Goal: Transaction & Acquisition: Purchase product/service

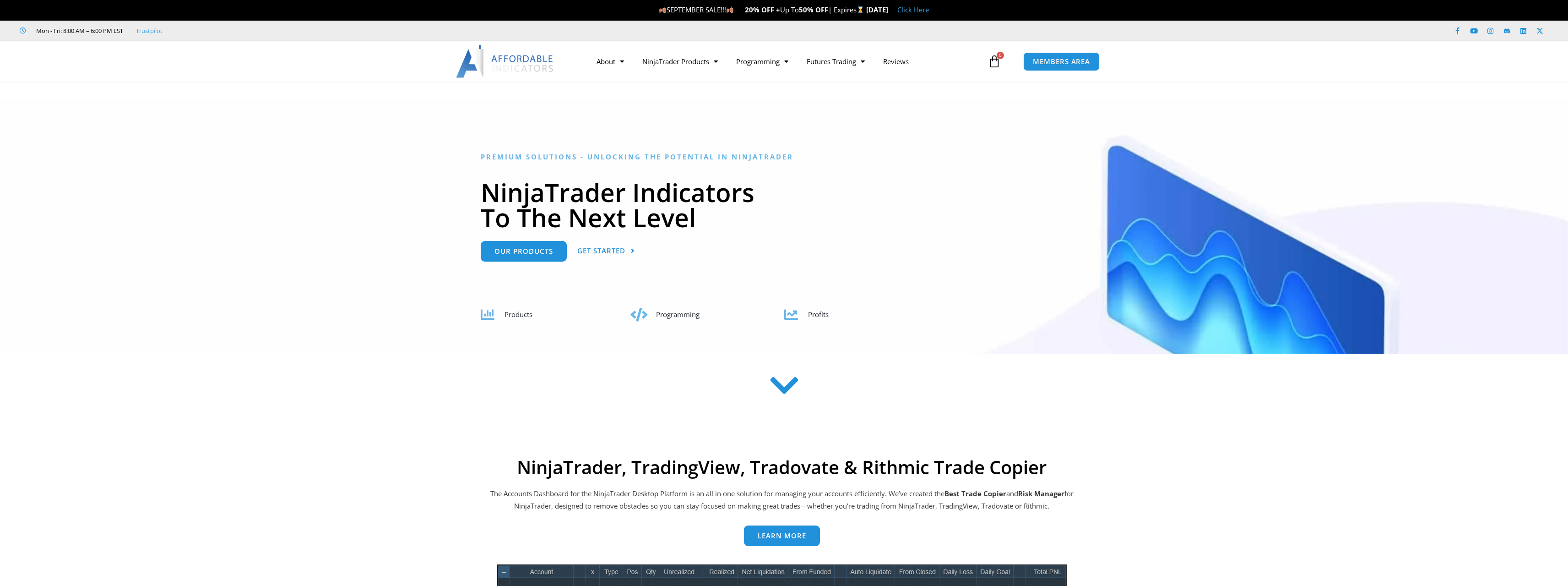
scroll to position [229, 0]
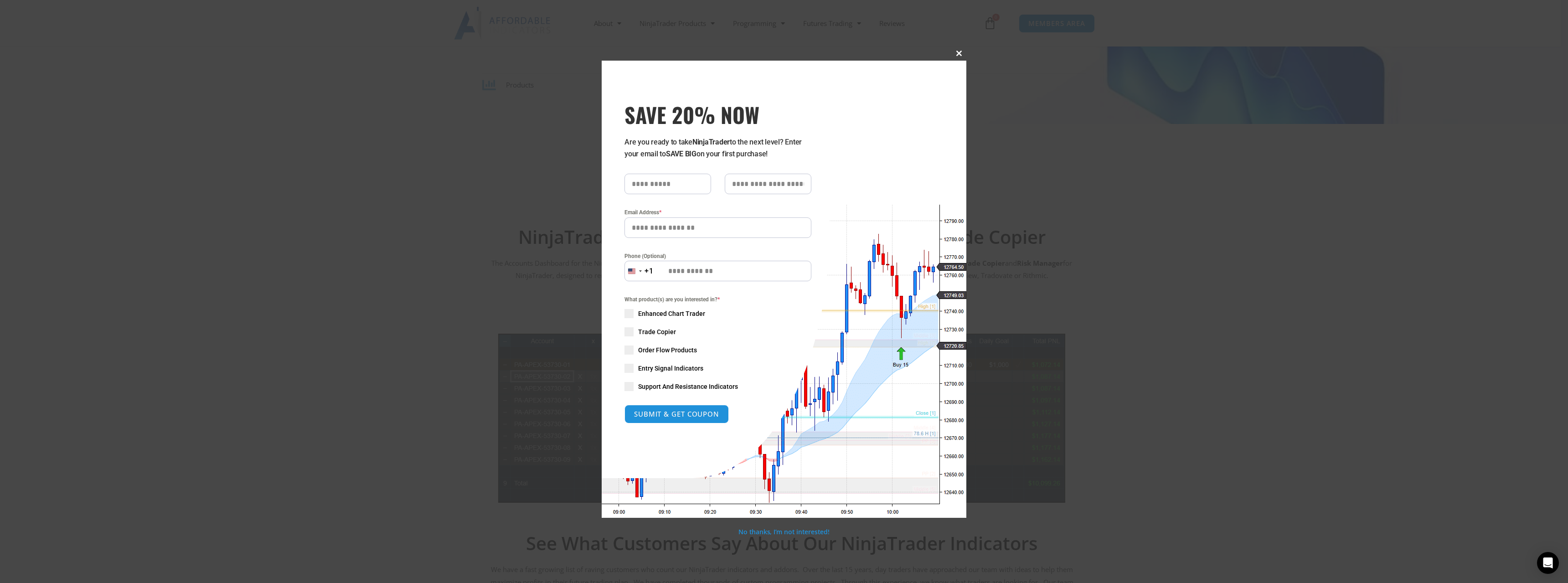
click at [957, 57] on button "Close this module" at bounding box center [959, 54] width 15 height 15
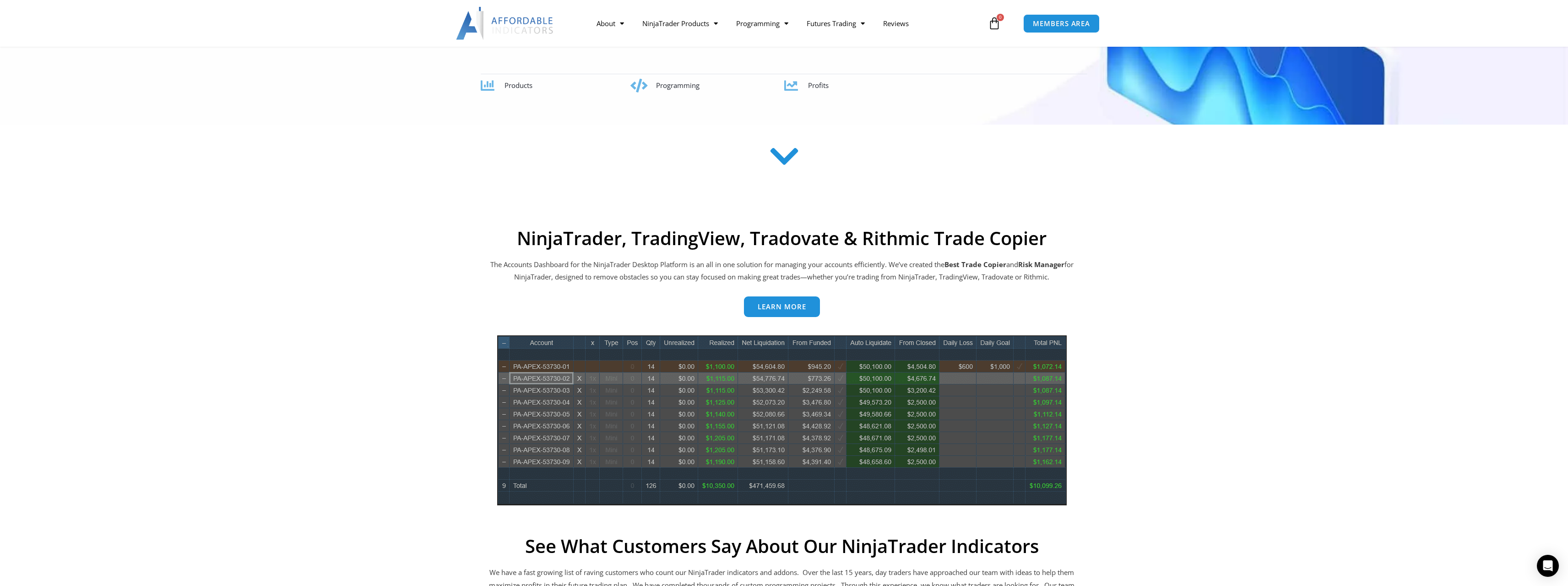
click at [1023, 161] on div at bounding box center [784, 160] width 723 height 37
drag, startPoint x: 1073, startPoint y: 203, endPoint x: 1085, endPoint y: 204, distance: 12.0
click at [1075, 203] on section at bounding box center [784, 171] width 1568 height 71
click at [1275, 336] on section "NinjaTrader, TradingView, Tradovate & Rithmic Trade Copier The Accounts Dashboa…" at bounding box center [784, 541] width 1568 height 638
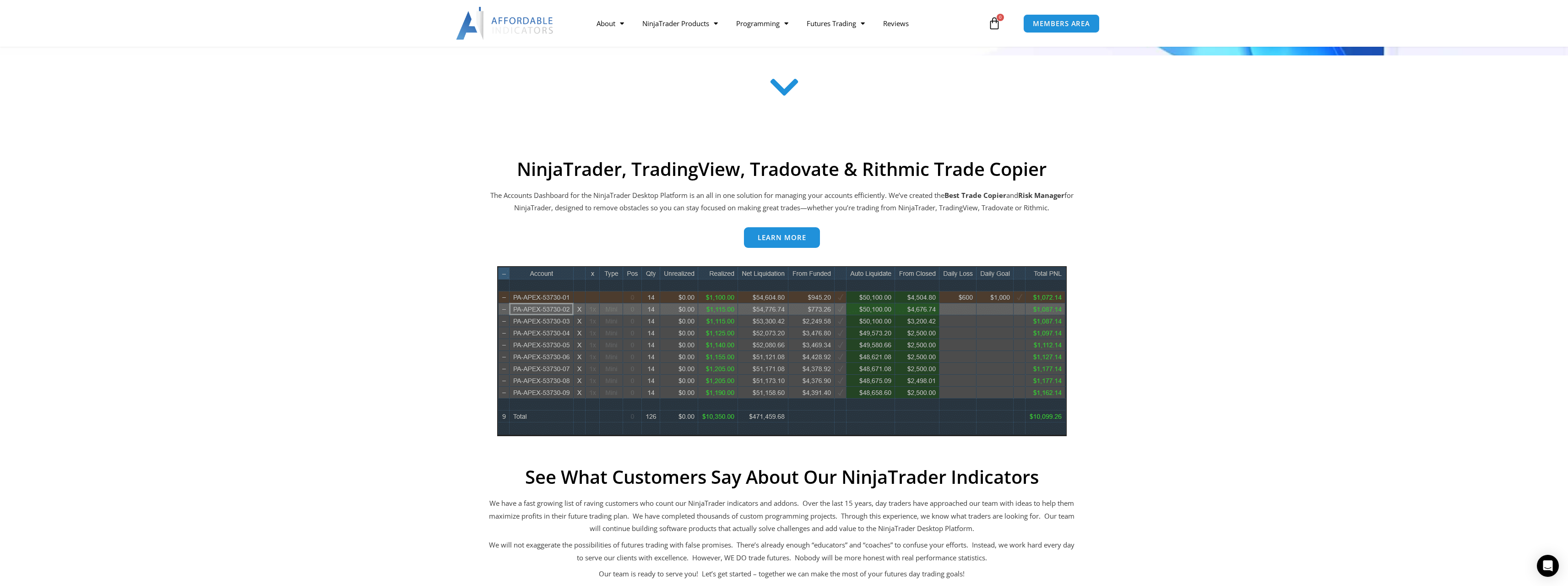
scroll to position [321, 0]
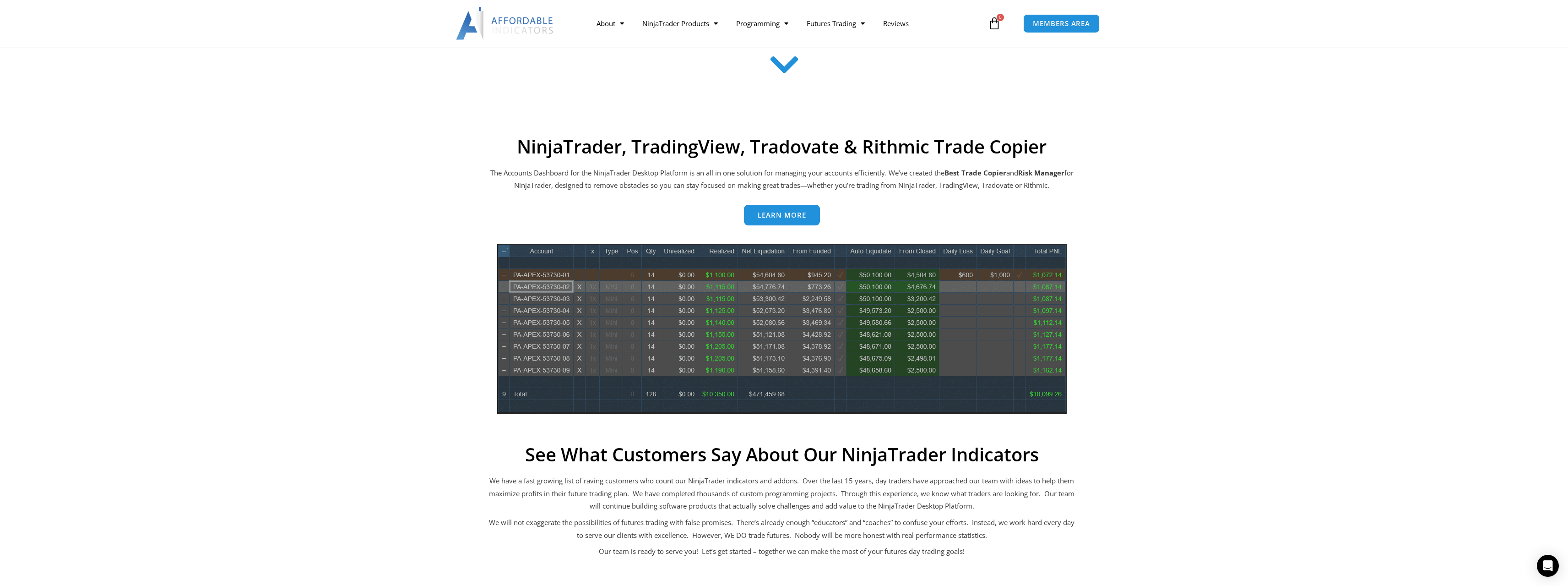
click at [1209, 250] on section "NinjaTrader, TradingView, Tradovate & Rithmic Trade Copier The Accounts Dashboa…" at bounding box center [784, 450] width 1568 height 638
click at [1174, 250] on section "NinjaTrader, TradingView, Tradovate & Rithmic Trade Copier The Accounts Dashboa…" at bounding box center [784, 450] width 1568 height 638
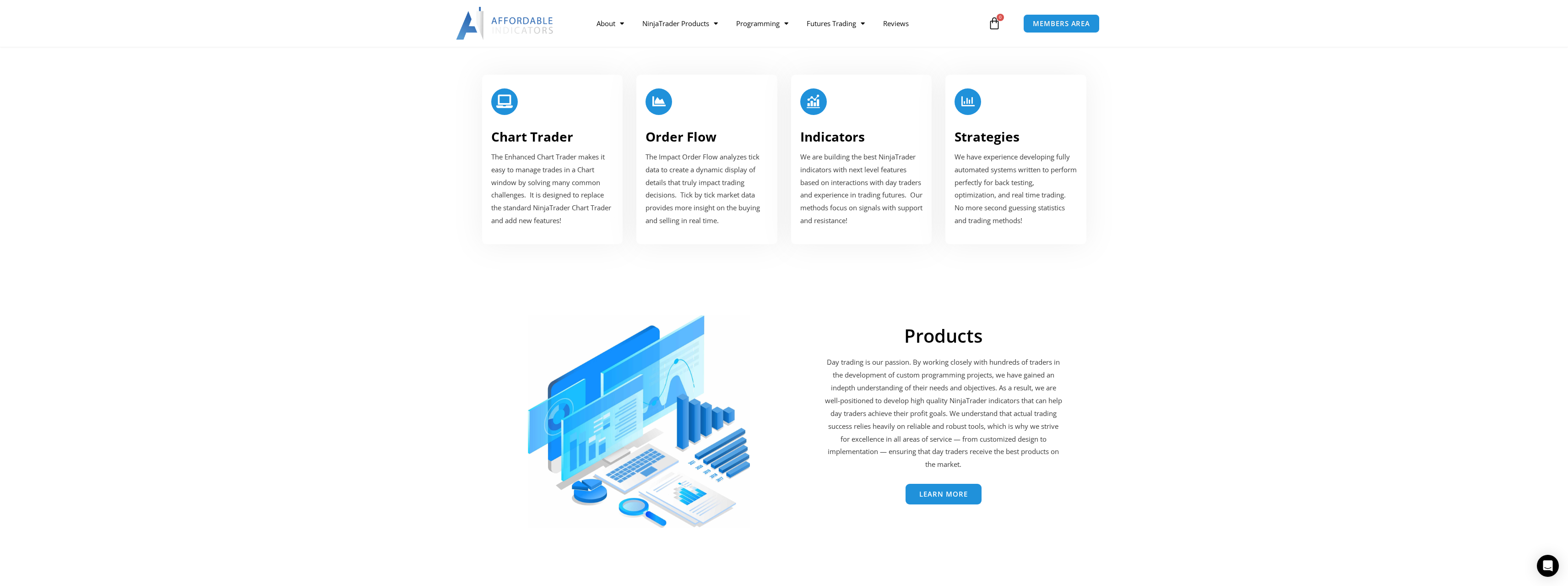
scroll to position [1053, 0]
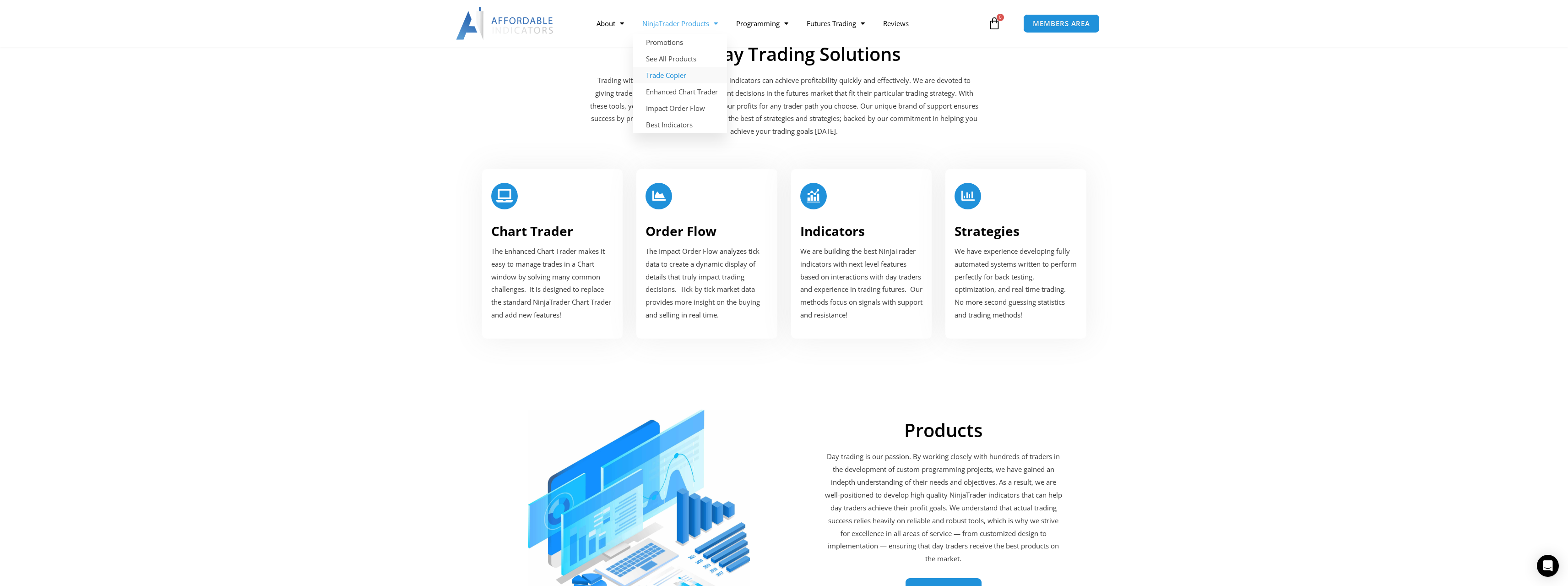
click at [683, 75] on link "Trade Copier" at bounding box center [680, 75] width 94 height 17
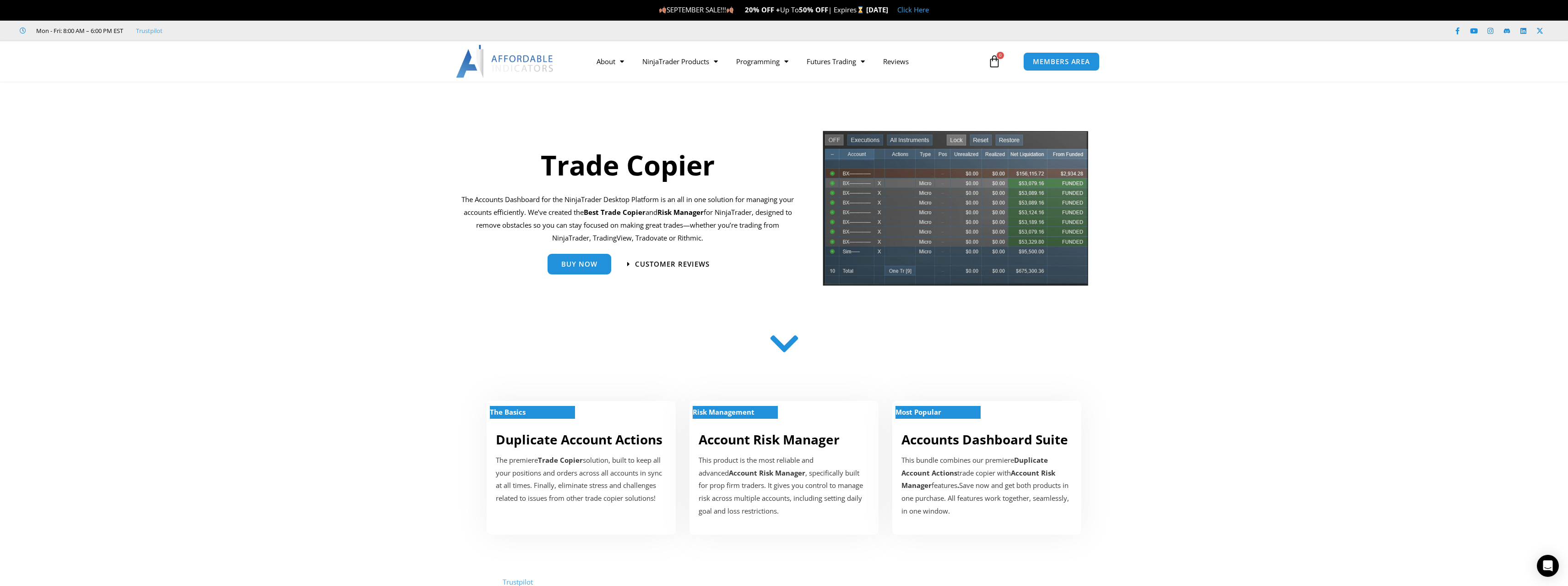
drag, startPoint x: 597, startPoint y: 347, endPoint x: 619, endPoint y: 335, distance: 25.1
click at [595, 348] on div at bounding box center [784, 346] width 563 height 37
click at [611, 263] on div "Buy Now" at bounding box center [564, 264] width 103 height 30
click at [605, 264] on link "Buy Now" at bounding box center [580, 261] width 64 height 21
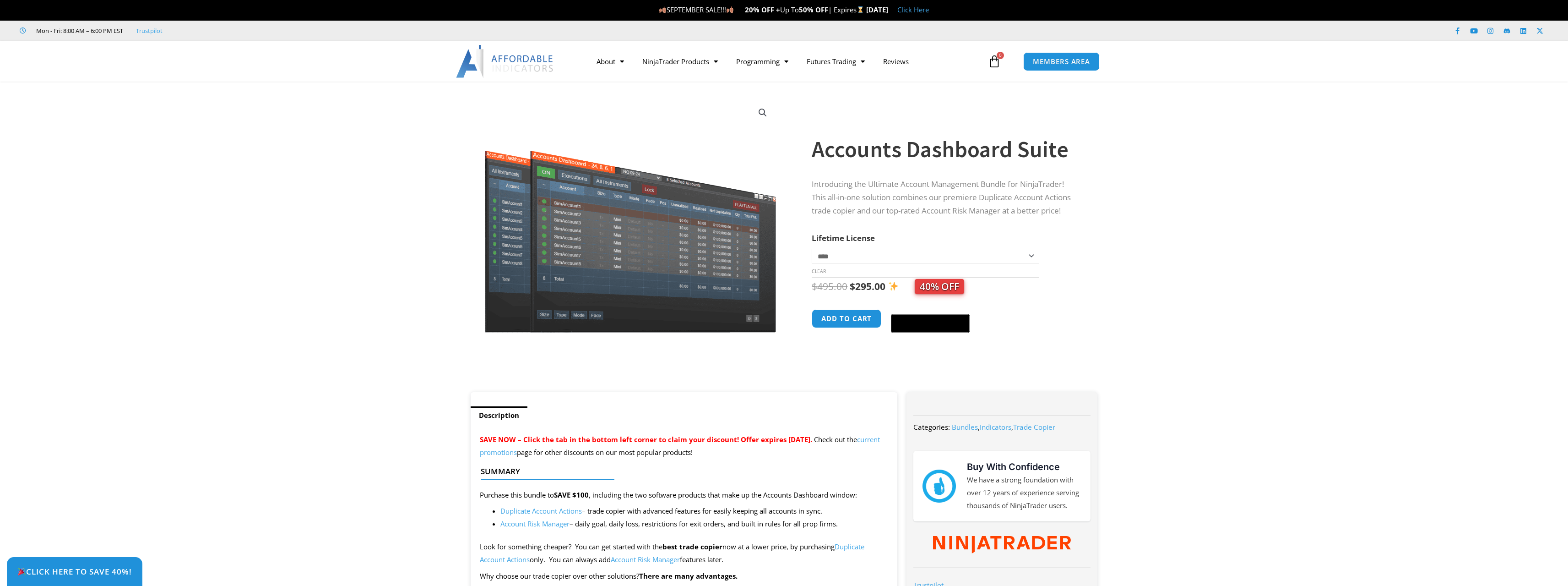
click at [1110, 258] on section "**********" at bounding box center [784, 241] width 1568 height 302
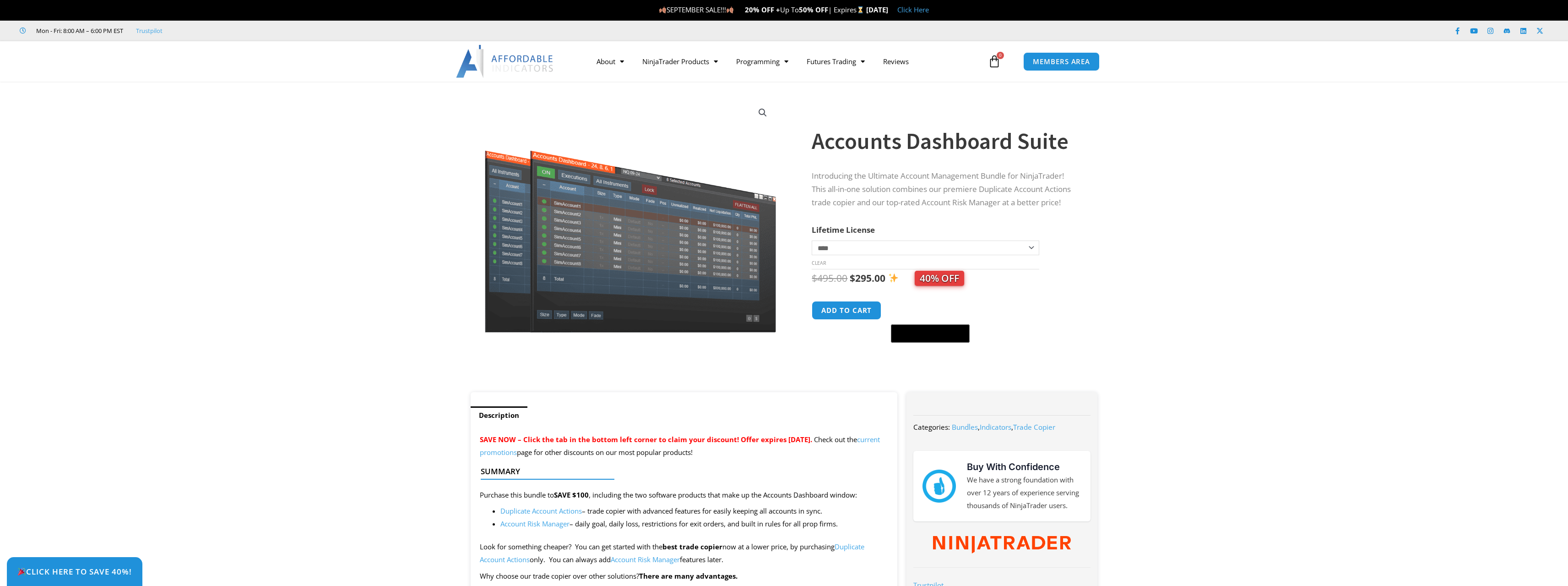
drag, startPoint x: 1107, startPoint y: 259, endPoint x: 1101, endPoint y: 256, distance: 6.7
click at [1107, 259] on section "**********" at bounding box center [784, 241] width 1568 height 302
click at [1102, 257] on div "**********" at bounding box center [957, 241] width 290 height 302
click at [1094, 256] on div "**********" at bounding box center [957, 241] width 290 height 302
click at [861, 313] on button "Add to cart" at bounding box center [847, 310] width 73 height 20
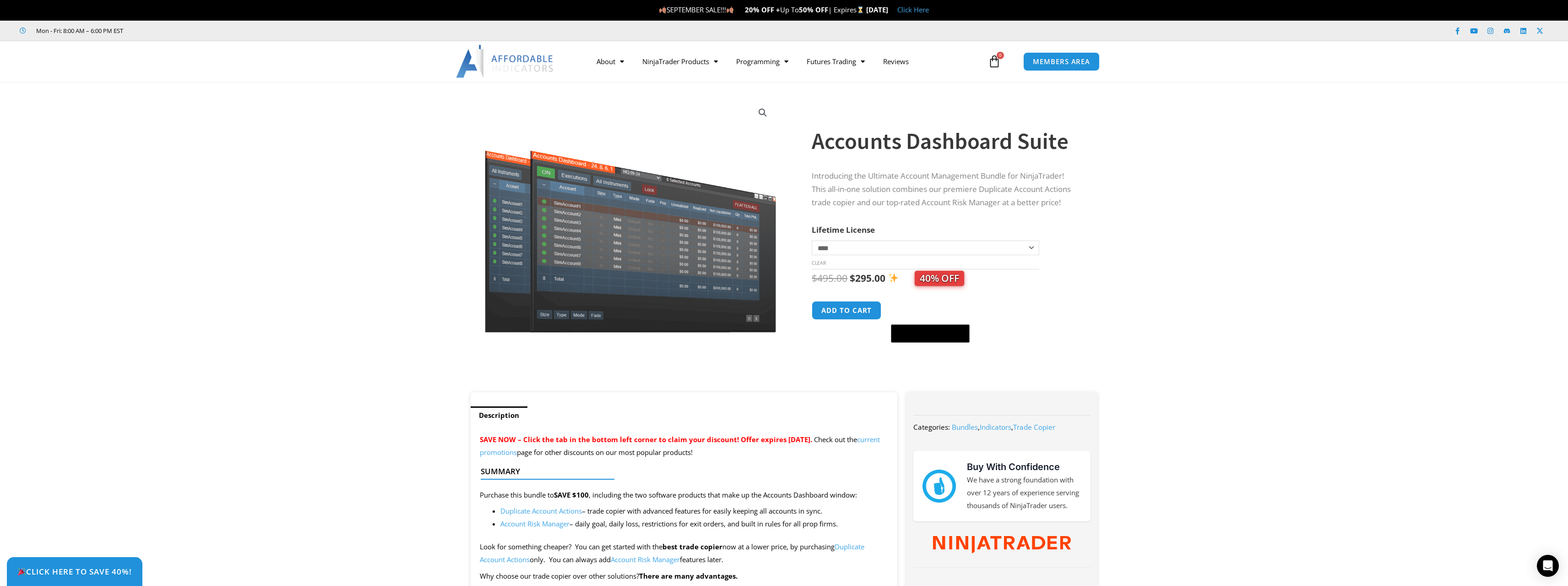
click at [1152, 295] on section "**********" at bounding box center [784, 241] width 1568 height 302
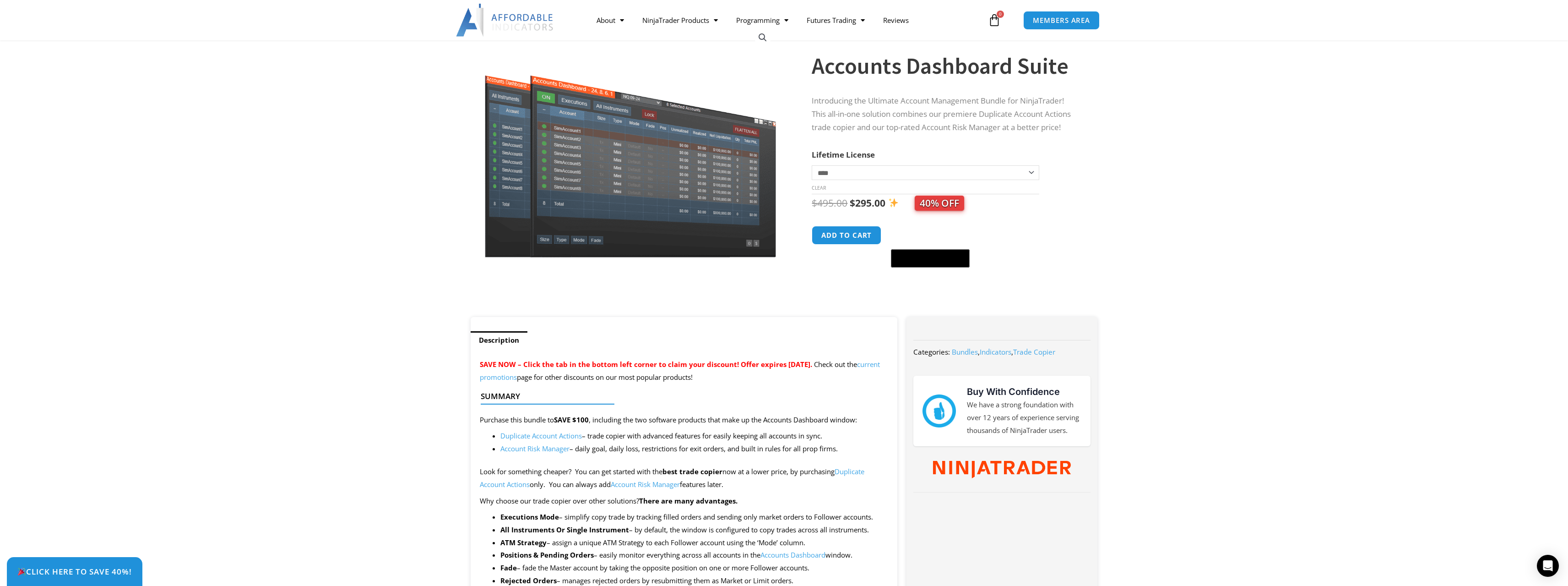
scroll to position [92, 0]
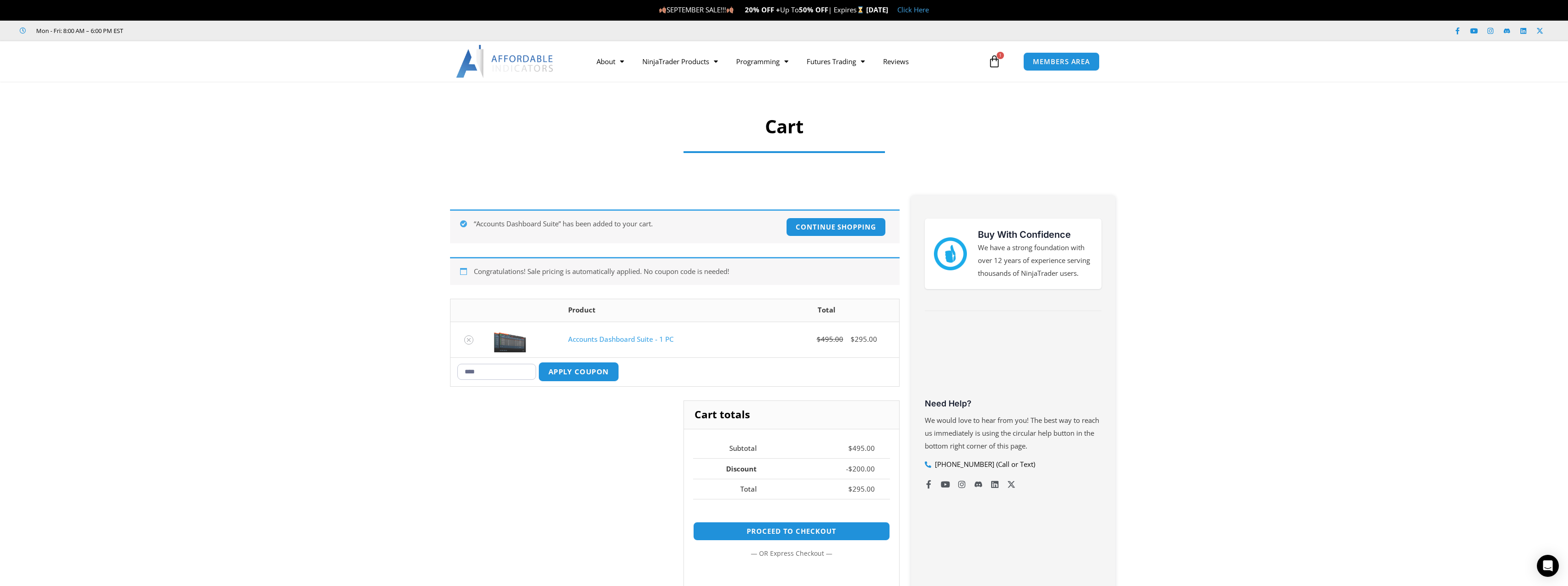
type input "****"
click at [596, 369] on button "Apply coupon" at bounding box center [578, 372] width 81 height 20
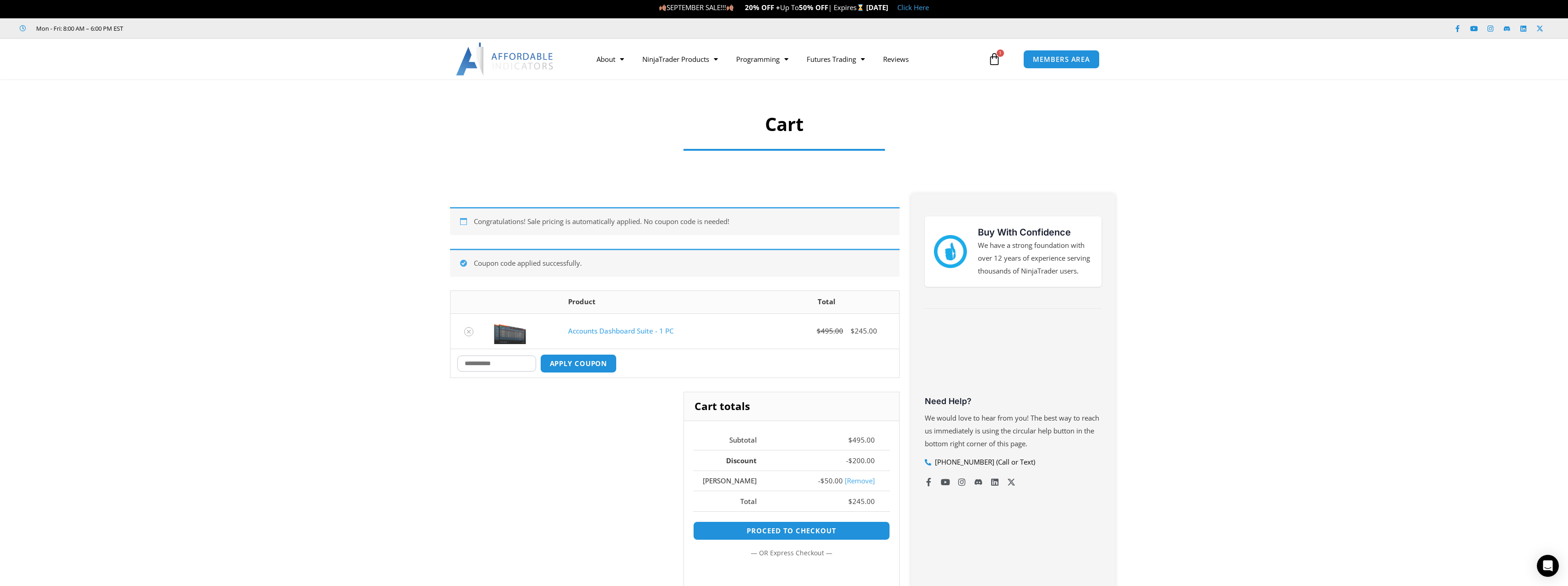
click at [593, 412] on div "Cart totals Subtotal $ 495.00 Discount - $ 200.00 [PERSON_NAME] - $ 50.00 [Remo…" at bounding box center [674, 511] width 449 height 240
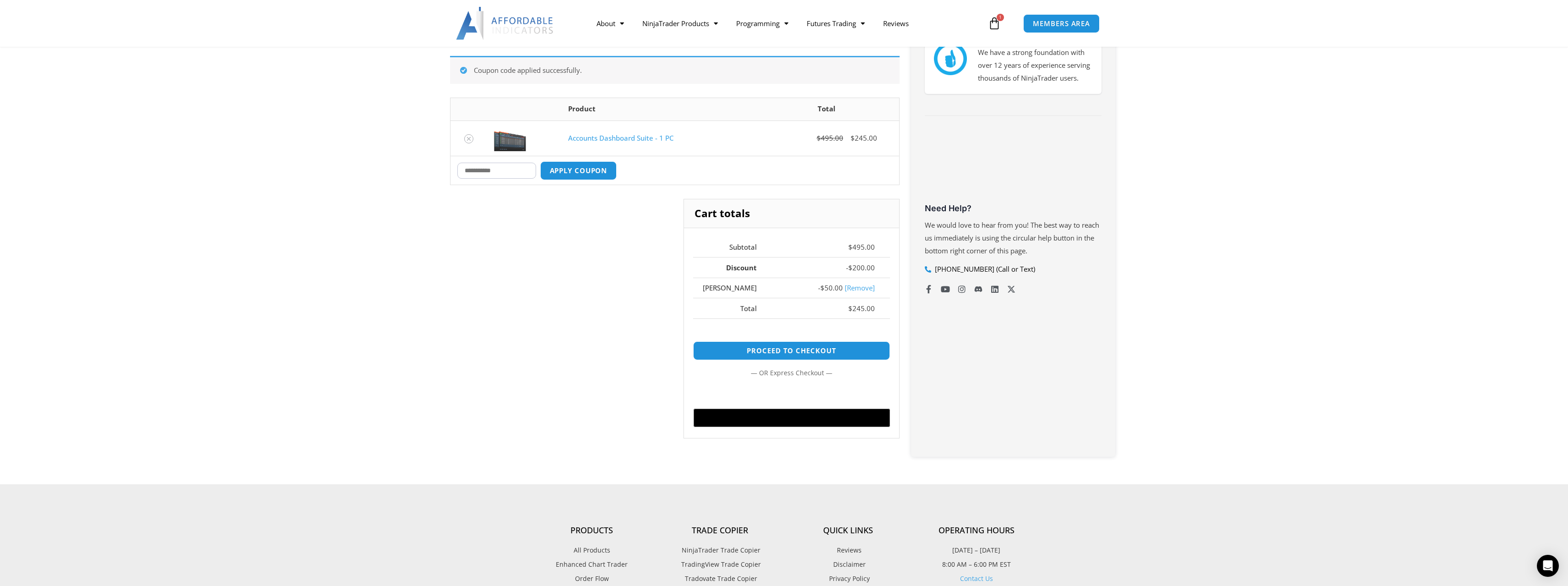
scroll to position [205, 0]
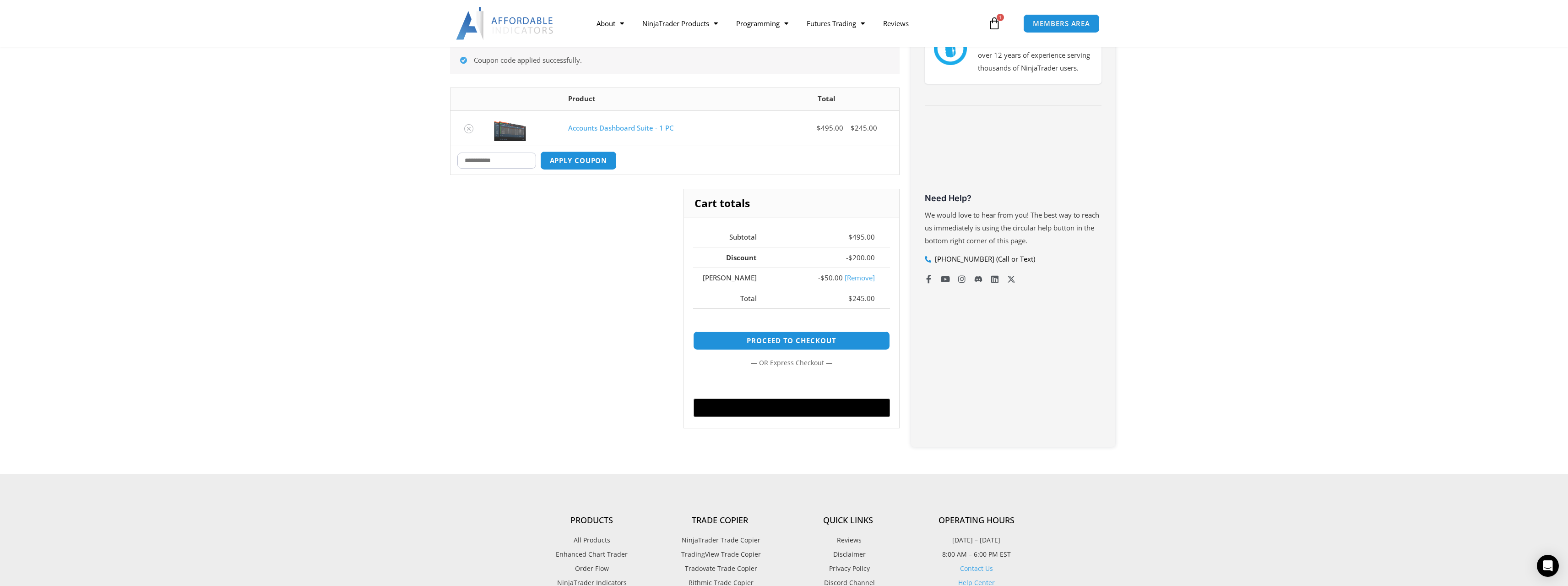
click at [603, 305] on div "Cart totals Subtotal $ 495.00 Discount - $ 200.00 MIKE - $ 50.00 [Remove] Total…" at bounding box center [674, 315] width 449 height 253
click at [598, 306] on div "Cart totals Subtotal $ 495.00 Discount - $ 200.00 MIKE - $ 50.00 [Remove] Total…" at bounding box center [674, 315] width 449 height 253
click at [600, 307] on div "Cart totals Subtotal $ 495.00 Discount - $ 200.00 MIKE - $ 50.00 [Remove] Total…" at bounding box center [674, 315] width 449 height 253
click at [602, 307] on div "Cart totals Subtotal $ 495.00 Discount - $ 200.00 MIKE - $ 50.00 [Remove] Total…" at bounding box center [674, 315] width 449 height 253
click at [591, 307] on div "Cart totals Subtotal $ 495.00 Discount - $ 200.00 MIKE - $ 50.00 [Remove] Total…" at bounding box center [674, 315] width 449 height 253
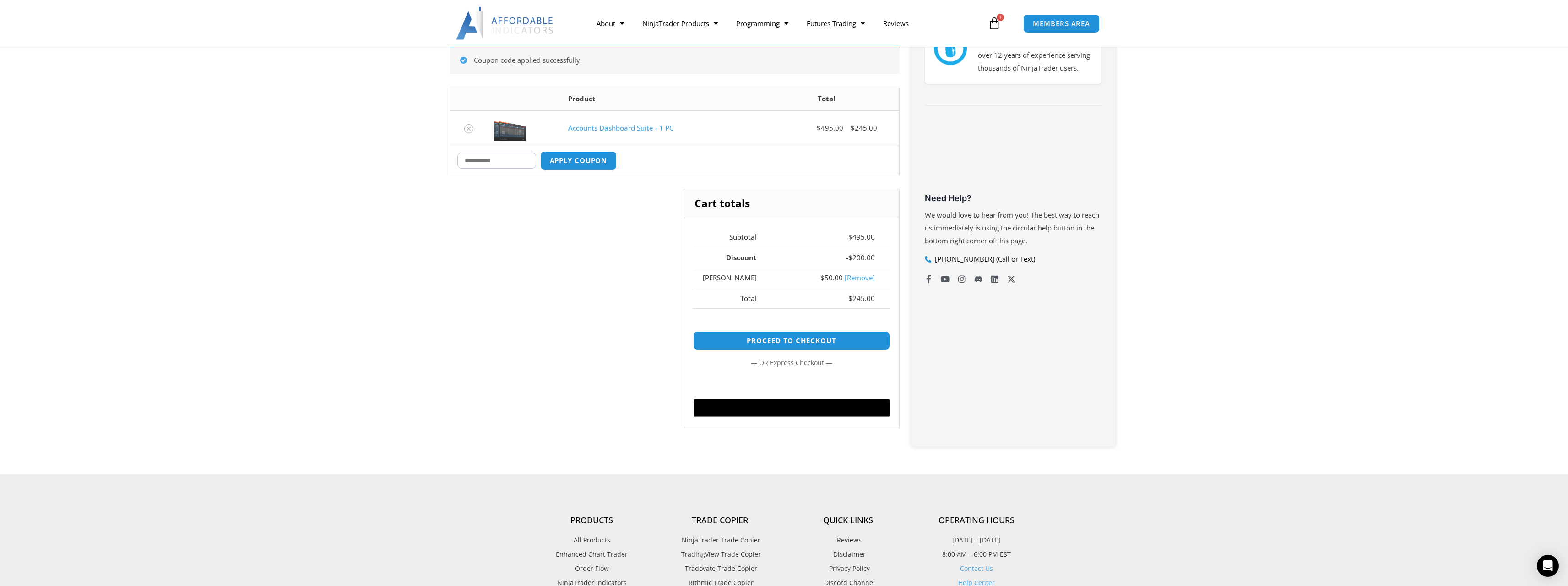
click at [591, 313] on div "Cart totals Subtotal $ 495.00 Discount - $ 200.00 MIKE - $ 50.00 [Remove] Total…" at bounding box center [674, 315] width 449 height 253
click at [488, 254] on div "Cart totals Subtotal $ 495.00 Discount - $ 200.00 MIKE - $ 50.00 [Remove] Total…" at bounding box center [674, 315] width 449 height 253
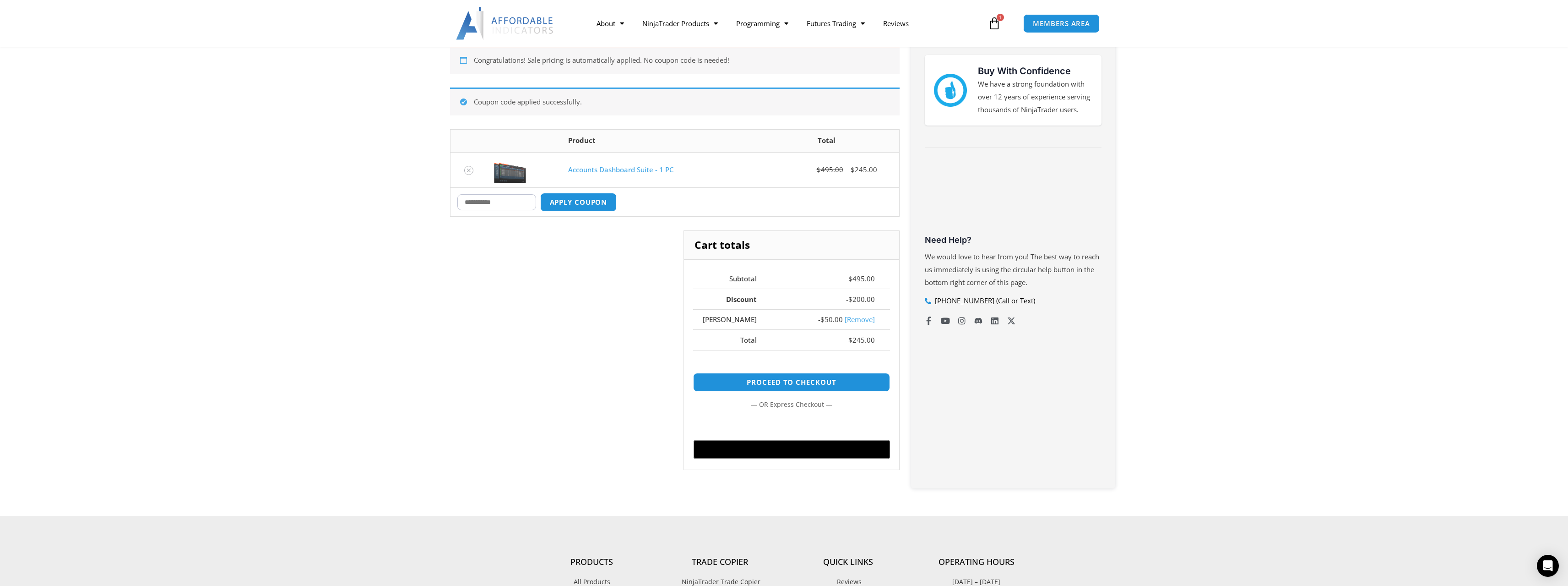
scroll to position [68, 0]
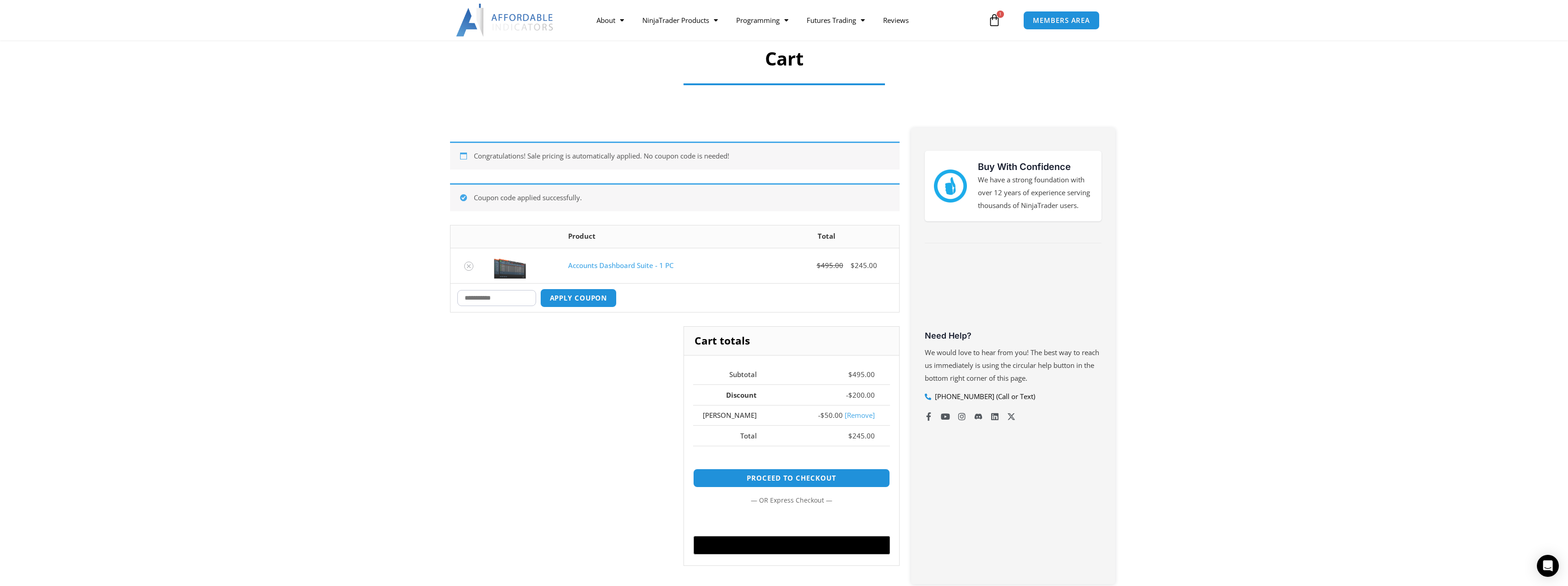
click at [575, 349] on div "Cart totals Subtotal $ 495.00 Discount - $ 200.00 MIKE - $ 50.00 [Remove] Total…" at bounding box center [674, 452] width 449 height 253
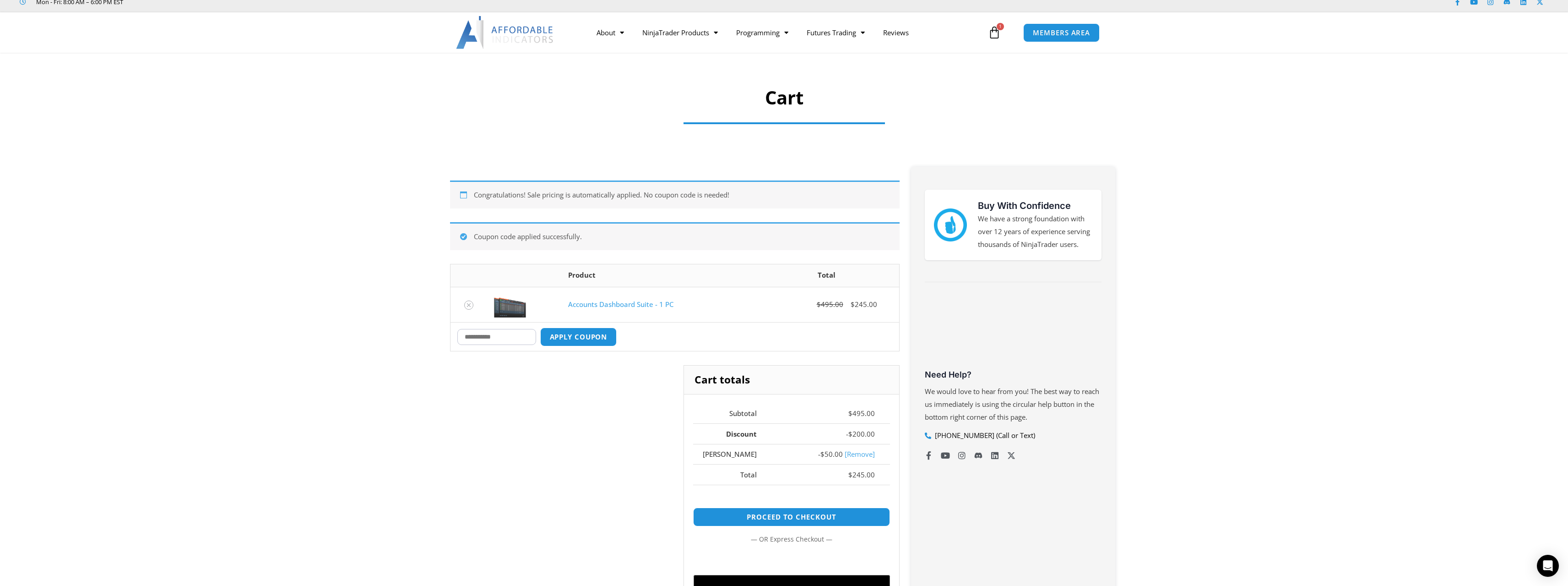
scroll to position [0, 0]
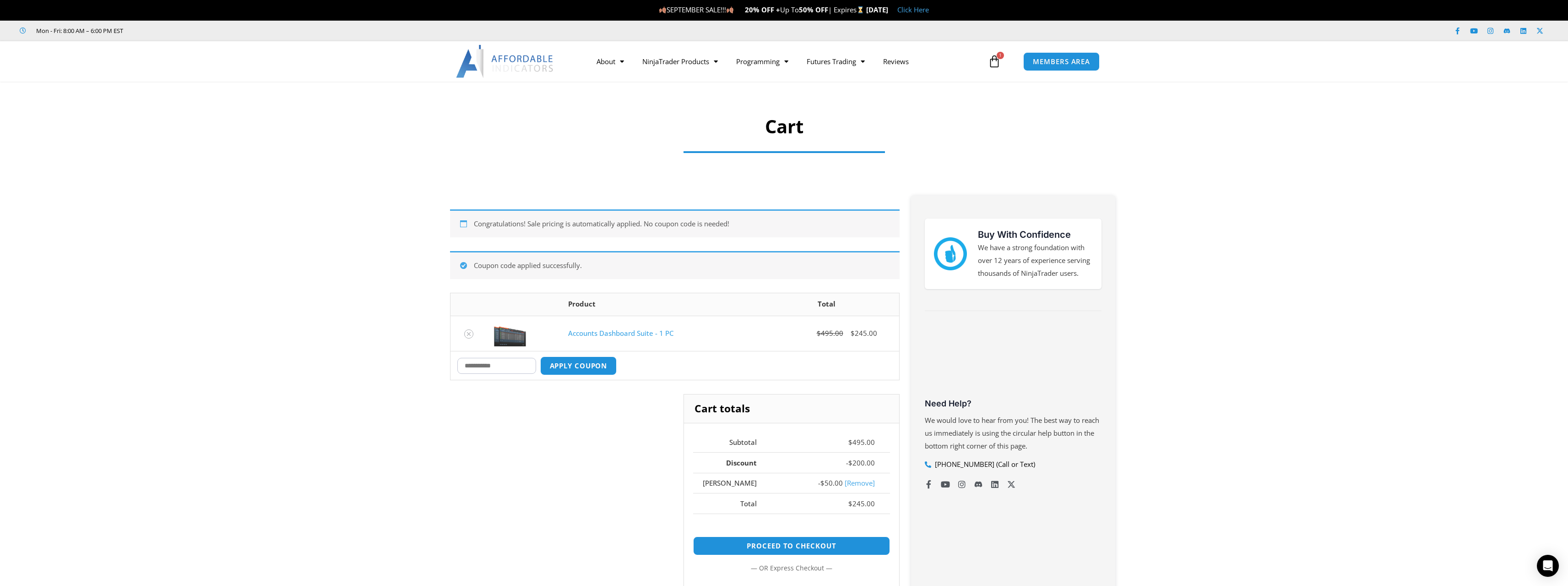
click at [620, 333] on link "Accounts Dashboard Suite - 1 PC" at bounding box center [620, 333] width 105 height 9
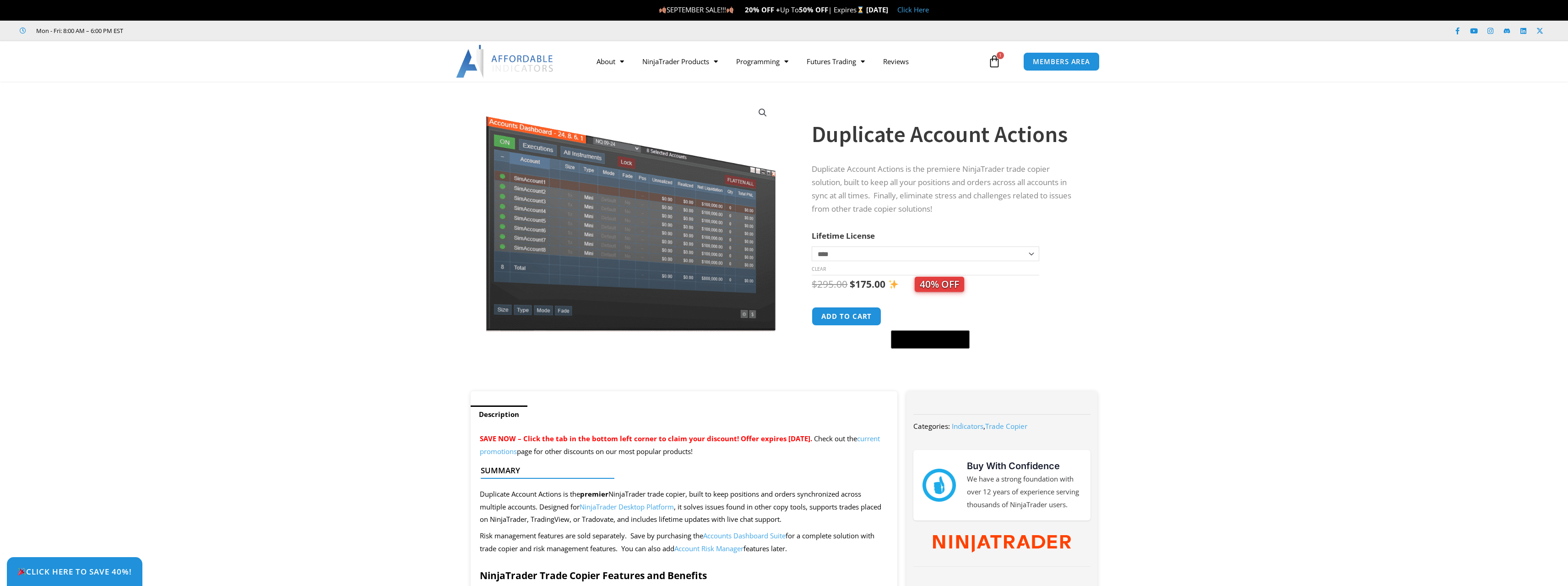
click at [1257, 349] on section "**********" at bounding box center [784, 240] width 1568 height 300
click at [1152, 271] on section "**********" at bounding box center [784, 240] width 1568 height 300
click at [856, 312] on button "Add to cart" at bounding box center [847, 316] width 73 height 20
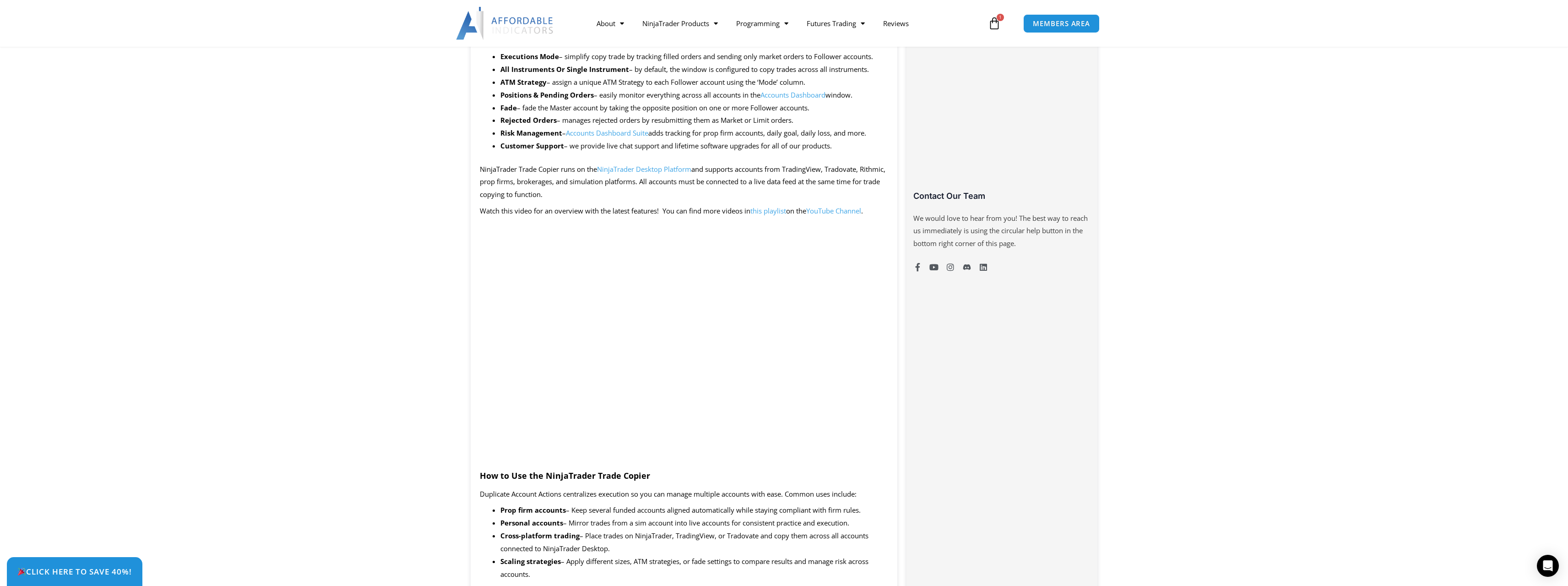
scroll to position [550, 0]
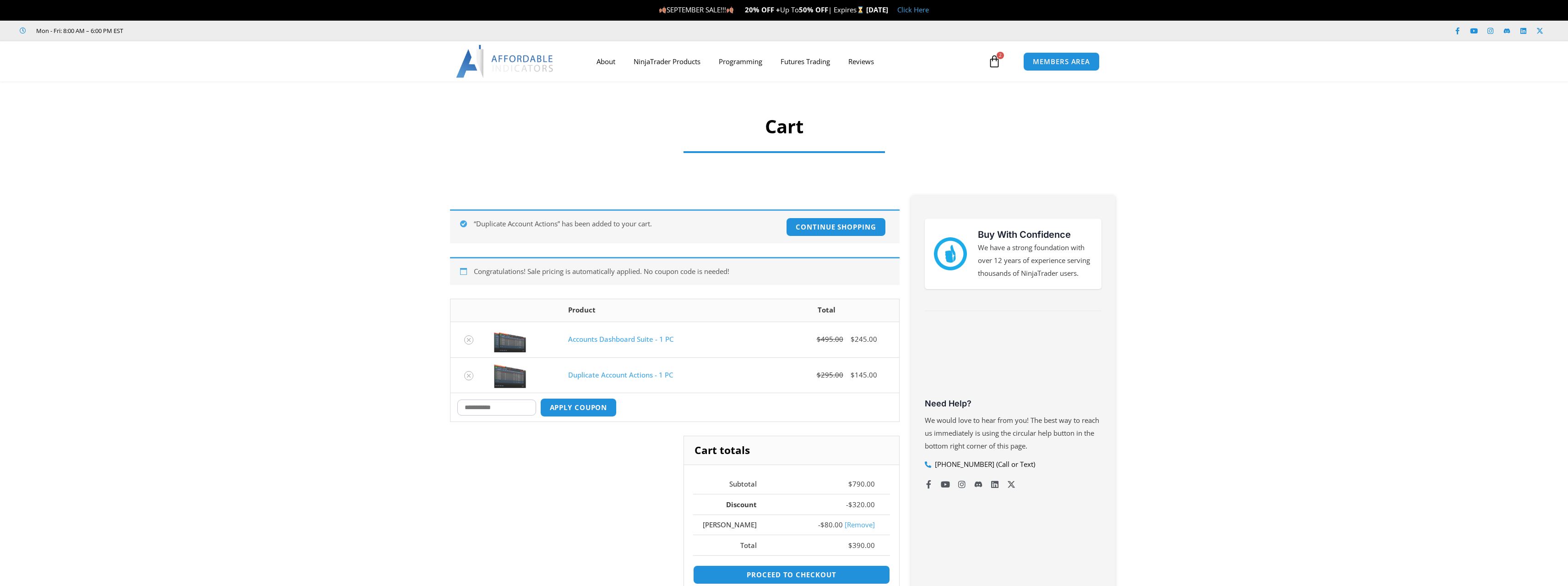
click at [345, 415] on section "“Duplicate Account Actions” has been added to your cart. Continue shopping Cong…" at bounding box center [784, 432] width 1568 height 510
click at [375, 362] on section "“Duplicate Account Actions” has been added to your cart. Continue shopping Cong…" at bounding box center [784, 440] width 1568 height 525
click at [468, 340] on icon "Remove Accounts Dashboard Suite - 1 PC from cart" at bounding box center [469, 339] width 6 height 6
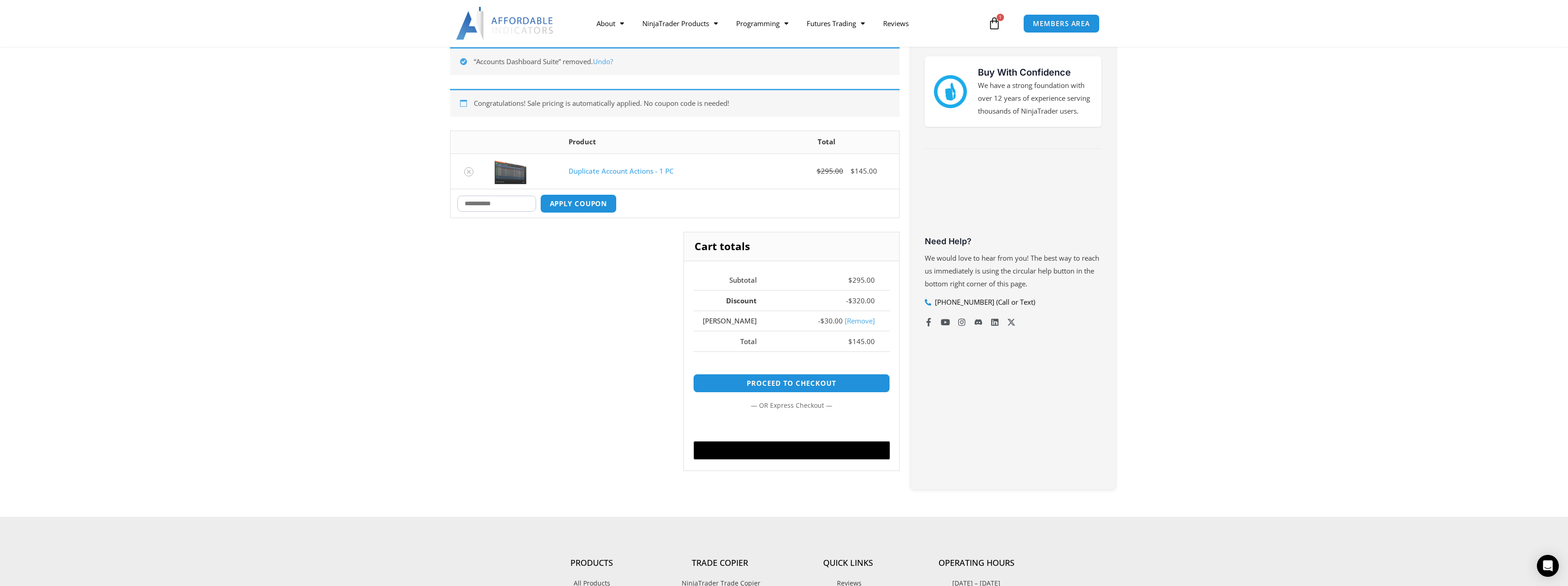
scroll to position [163, 0]
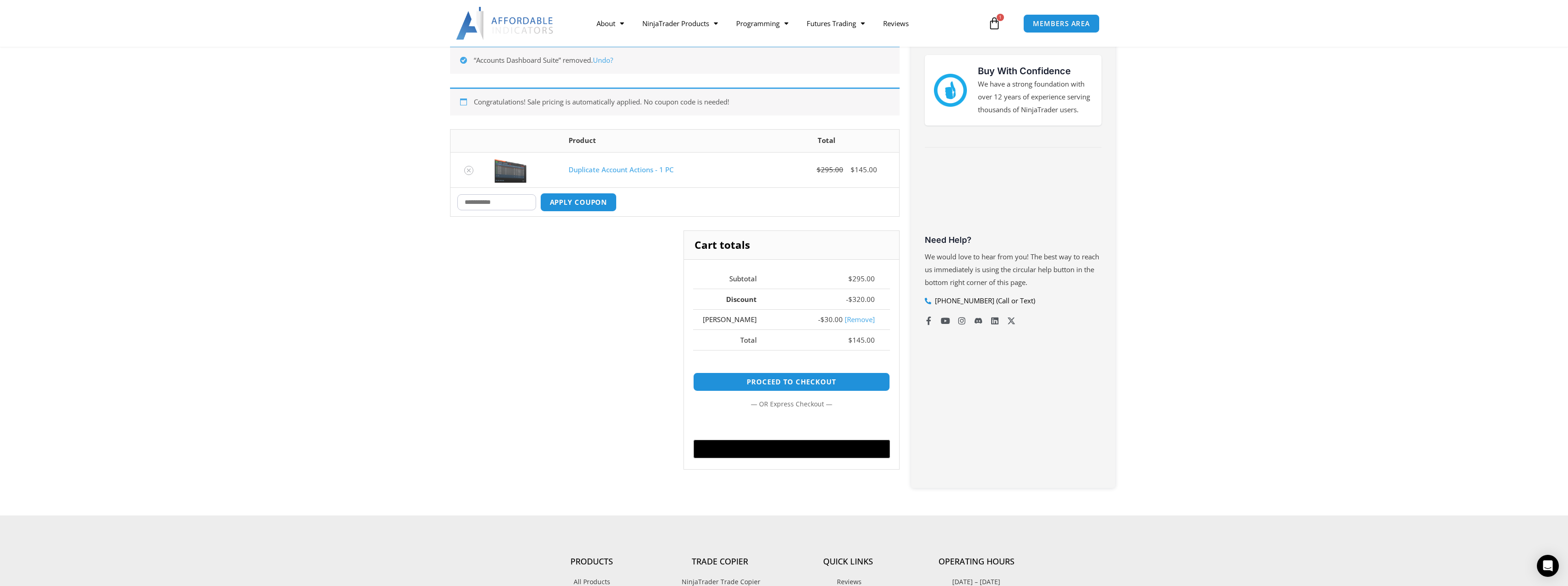
click at [292, 341] on section "“Accounts Dashboard Suite” removed. Undo? Congratulations! Sale pricing is auto…" at bounding box center [784, 264] width 1568 height 502
drag, startPoint x: 473, startPoint y: 328, endPoint x: 477, endPoint y: 318, distance: 10.8
click at [475, 324] on div "Cart totals Subtotal $ 295.00 Discount - $ 320.00 MIKE - $ 30.00 [Remove] Total…" at bounding box center [674, 357] width 449 height 253
drag, startPoint x: 473, startPoint y: 262, endPoint x: 473, endPoint y: 256, distance: 6.0
click at [473, 259] on div "Cart totals Subtotal $ 295.00 Discount - $ 320.00 MIKE - $ 30.00 [Remove] Total…" at bounding box center [674, 357] width 449 height 253
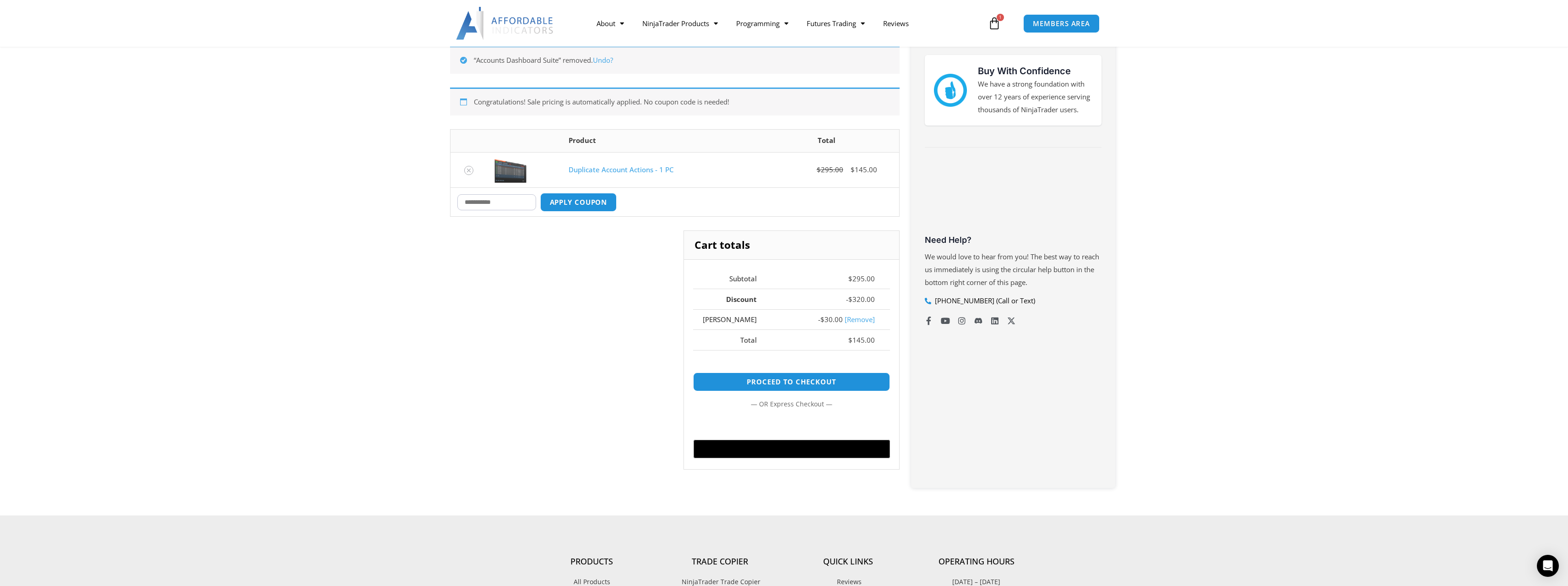
click at [503, 264] on div "Cart totals Subtotal $ 295.00 Discount - $ 320.00 MIKE - $ 30.00 [Remove] Total…" at bounding box center [674, 357] width 449 height 253
click at [518, 210] on div "Coupon: Apply coupon" at bounding box center [537, 202] width 160 height 19
click at [518, 204] on input "Coupon:" at bounding box center [496, 202] width 79 height 16
type input "*"
type input "*****"
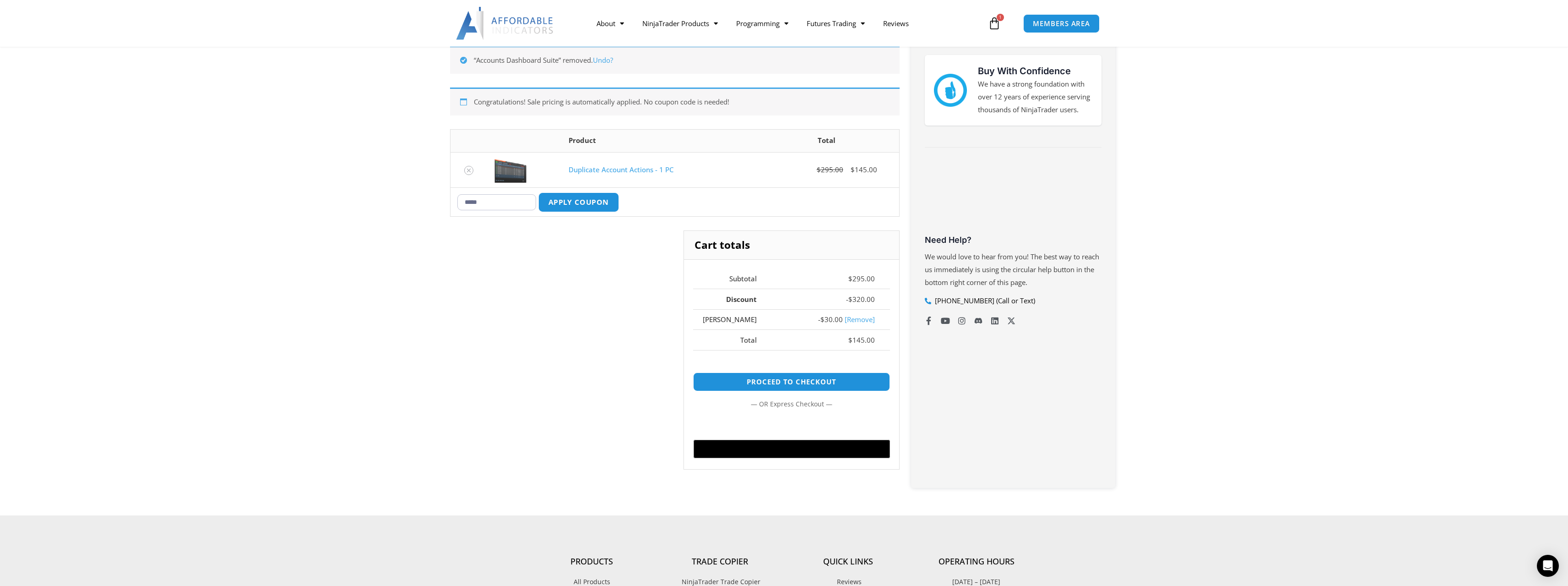
click at [602, 204] on button "Apply coupon" at bounding box center [578, 202] width 81 height 20
click at [533, 202] on div at bounding box center [674, 172] width 449 height 87
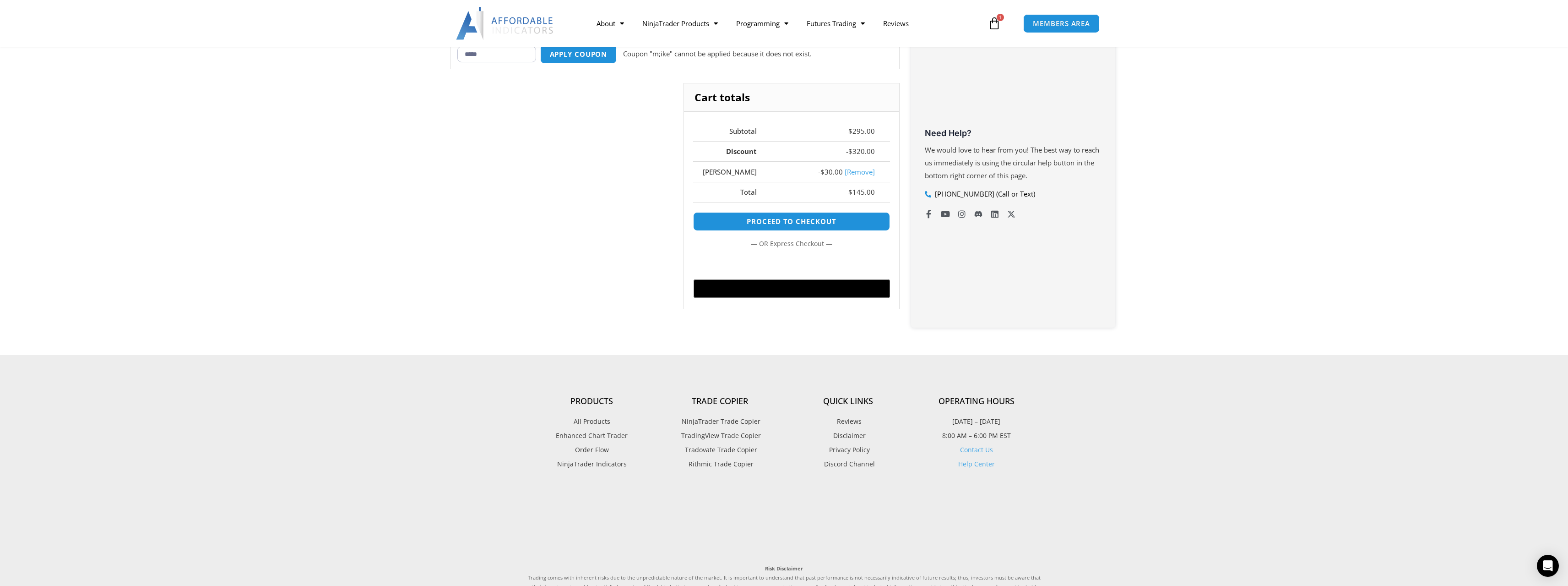
scroll to position [272, 0]
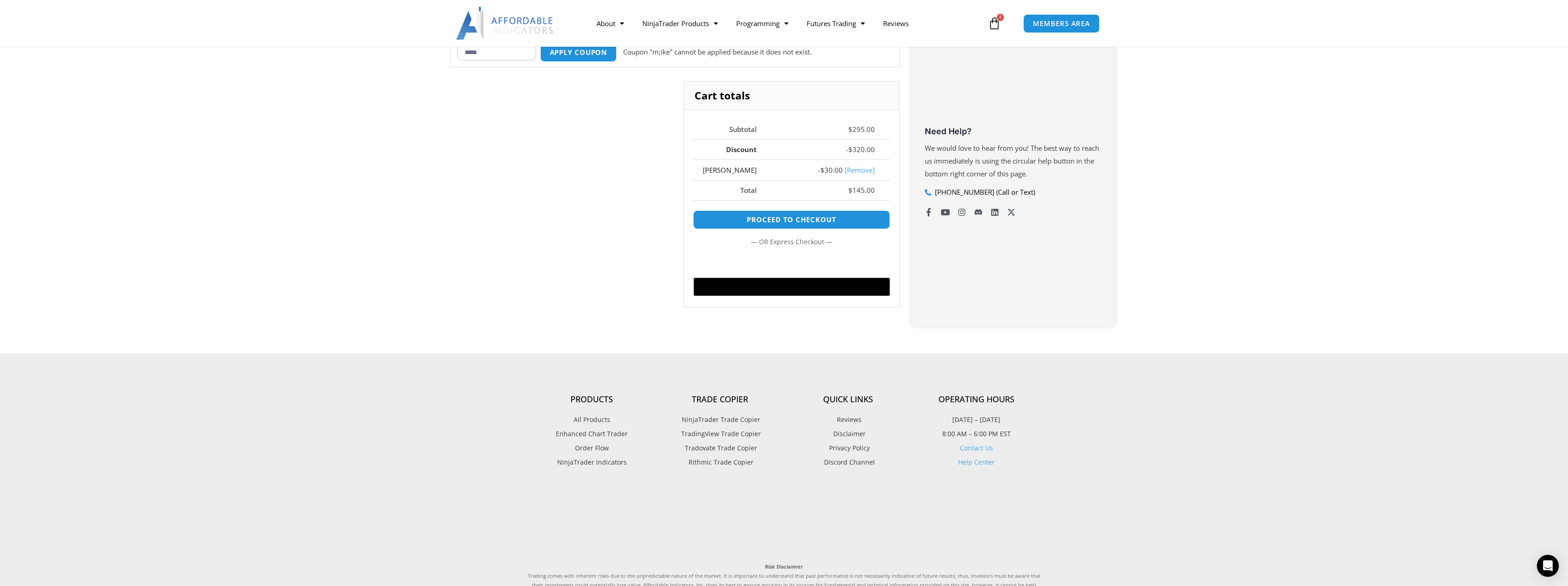
click at [511, 172] on div "Cart totals Subtotal $ 295.00 Discount - $ 320.00 MIKE - $ 30.00 [Remove] Total…" at bounding box center [674, 201] width 449 height 240
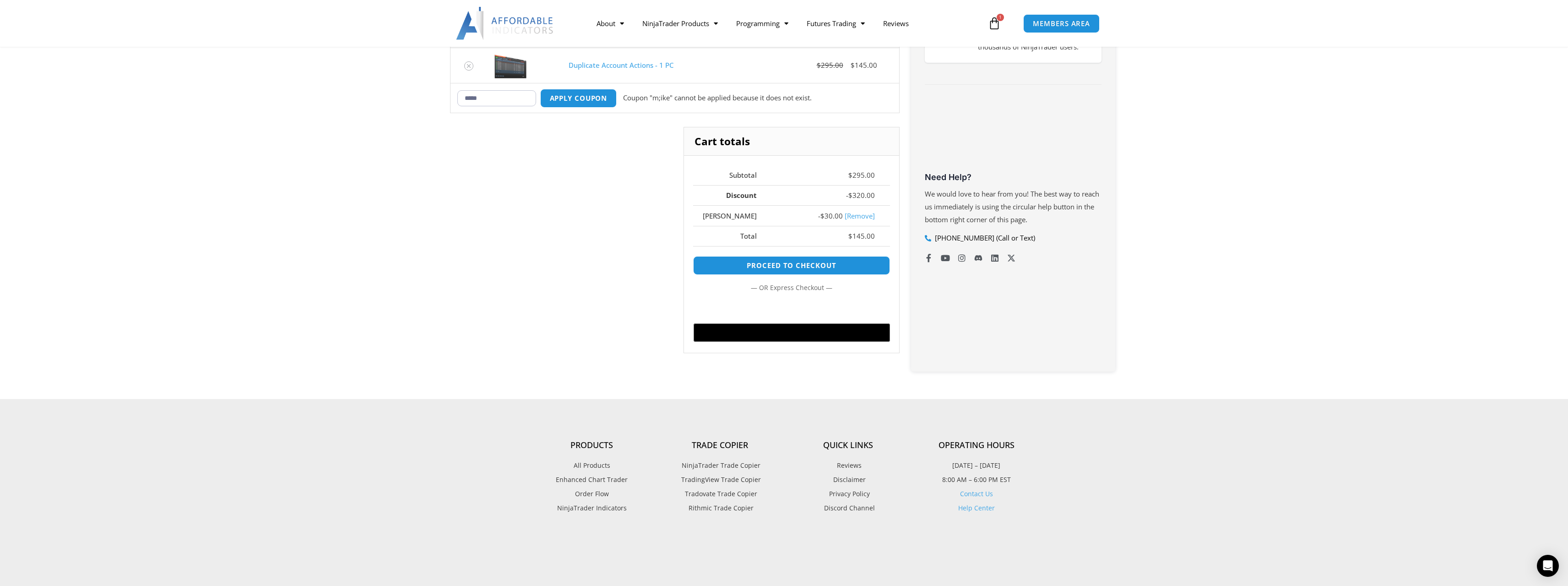
click at [495, 94] on input "*****" at bounding box center [496, 98] width 79 height 16
drag, startPoint x: 505, startPoint y: 94, endPoint x: 455, endPoint y: 96, distance: 50.0
click at [455, 96] on td "Coupon: ***** Apply coupon Coupon "m;ike" cannot be applied because it does not…" at bounding box center [675, 98] width 449 height 29
type input "****"
click at [576, 103] on button "Apply coupon" at bounding box center [578, 98] width 81 height 20
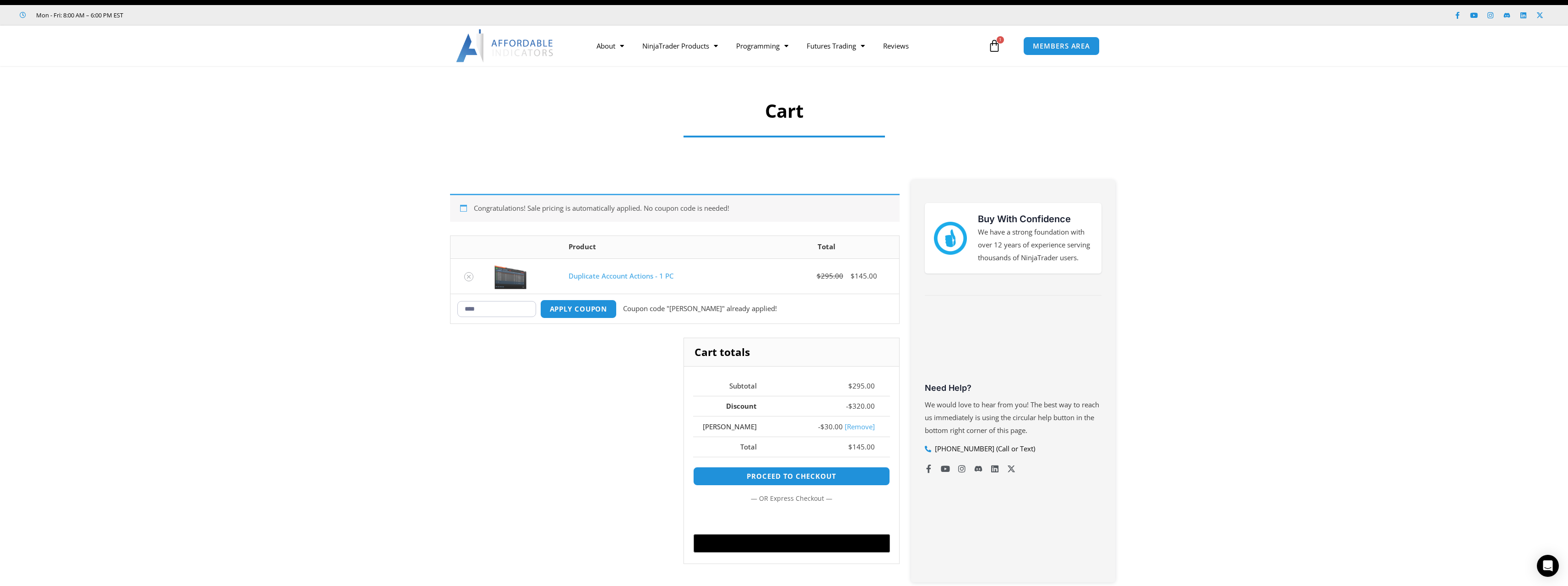
scroll to position [0, 0]
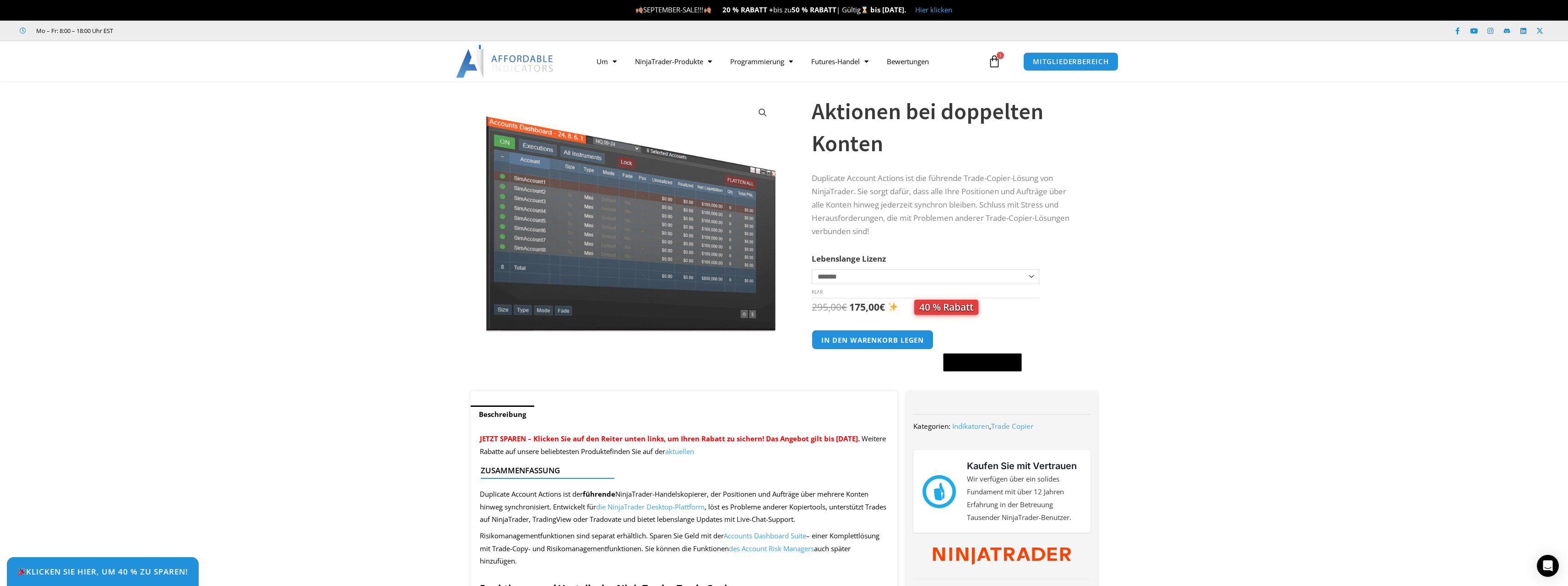
scroll to position [46, 0]
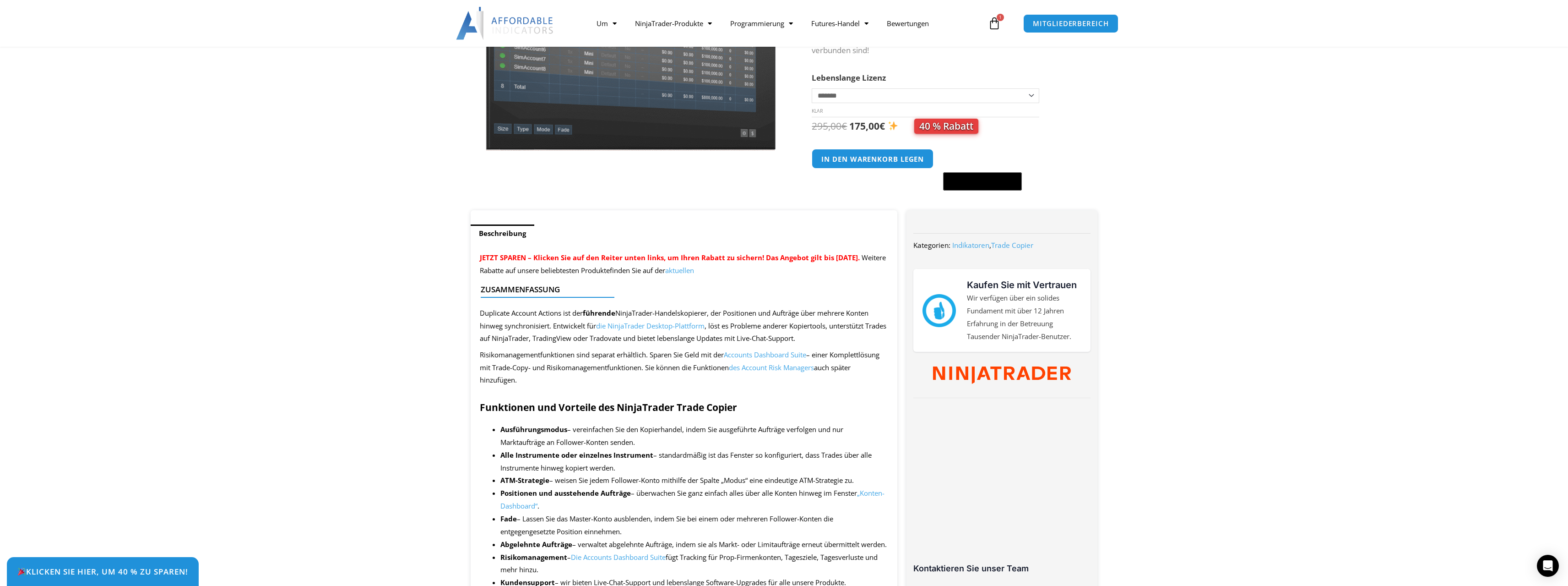
scroll to position [184, 0]
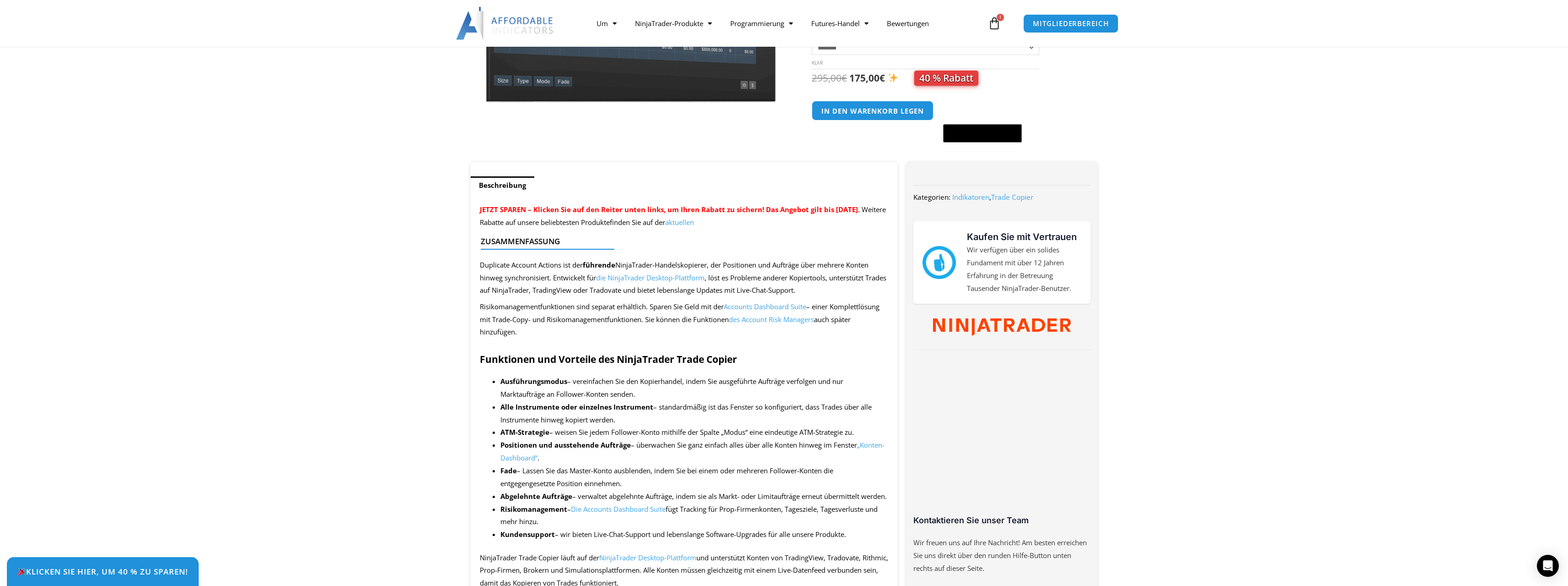
drag, startPoint x: 380, startPoint y: 415, endPoint x: 384, endPoint y: 420, distance: 6.4
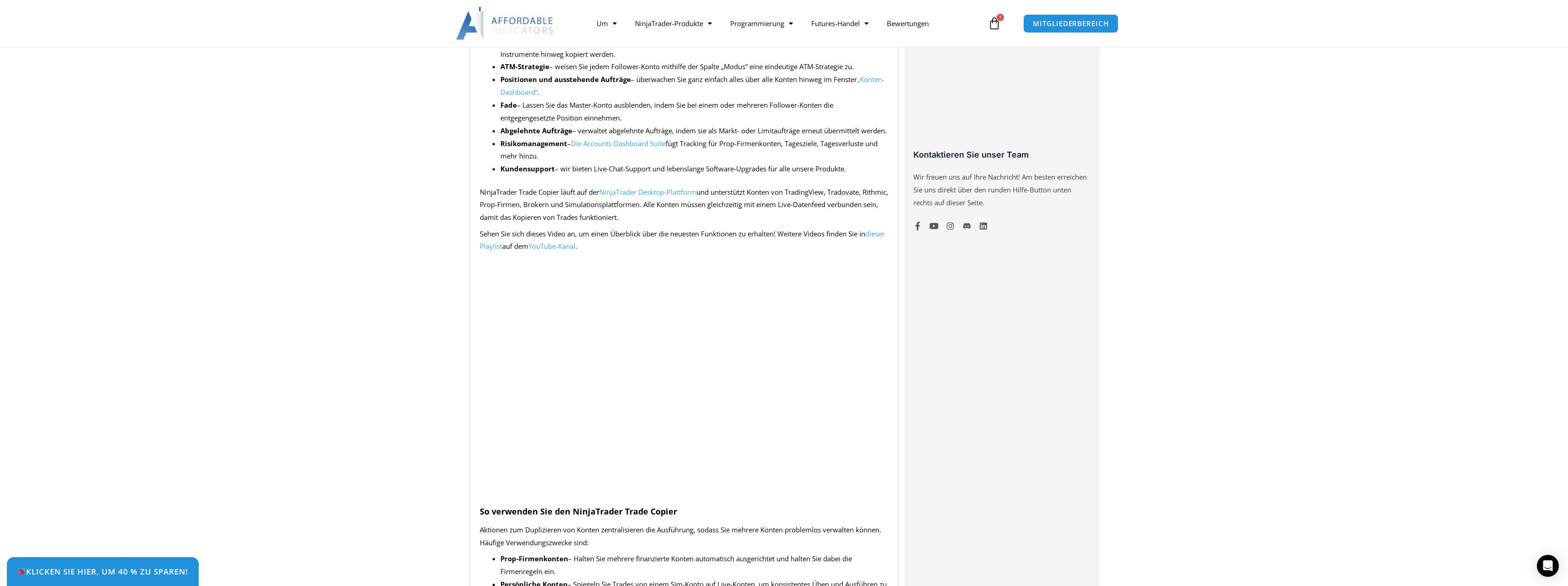
scroll to position [595, 0]
drag, startPoint x: 399, startPoint y: 419, endPoint x: 480, endPoint y: 435, distance: 82.6
